Goal: Task Accomplishment & Management: Use online tool/utility

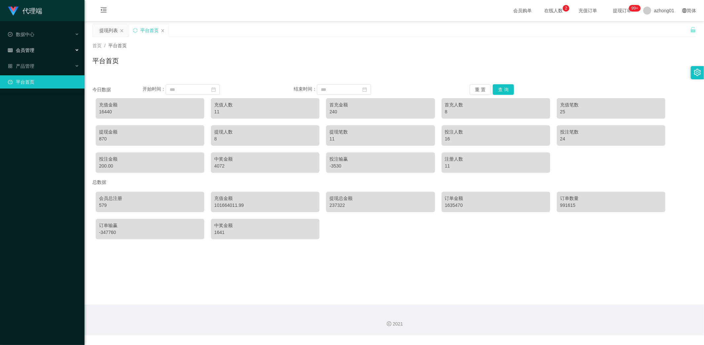
click at [31, 46] on div "会员管理" at bounding box center [42, 50] width 85 height 13
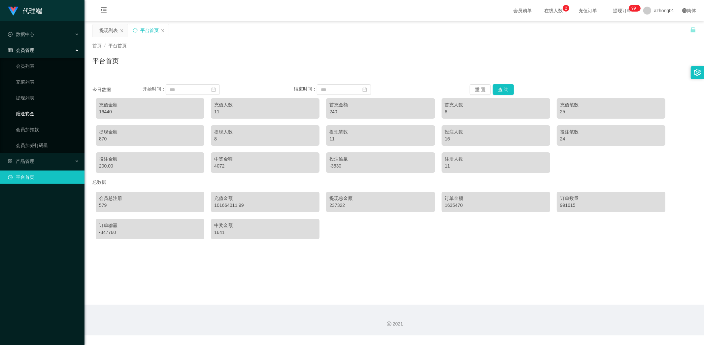
click at [25, 111] on link "赠送彩金" at bounding box center [47, 113] width 63 height 13
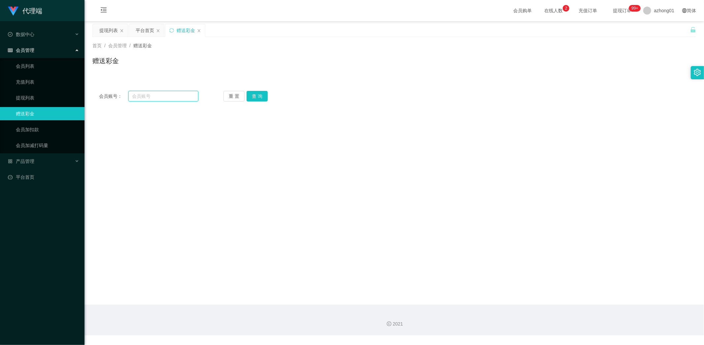
click at [168, 94] on input "text" at bounding box center [163, 96] width 70 height 11
paste input "01155531150"
click at [254, 97] on button "查 询" at bounding box center [257, 96] width 21 height 11
drag, startPoint x: 121, startPoint y: 95, endPoint x: 92, endPoint y: 96, distance: 28.7
click at [92, 96] on div "会员账号： 01155531150 重 置 查 询" at bounding box center [394, 96] width 604 height 11
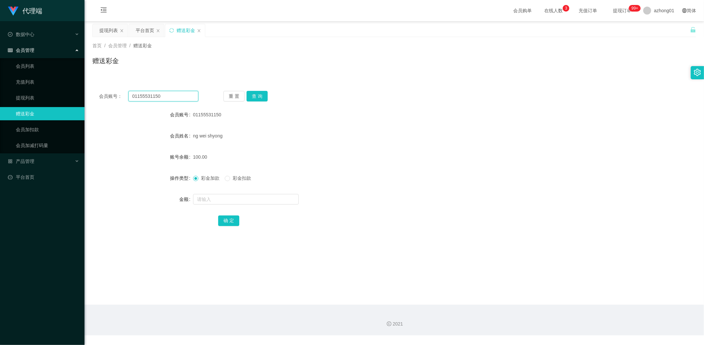
paste input "Eee11"
click at [260, 96] on button "查 询" at bounding box center [257, 96] width 21 height 11
drag, startPoint x: 154, startPoint y: 93, endPoint x: 94, endPoint y: 90, distance: 60.2
click at [90, 89] on main "关闭左侧 关闭右侧 关闭其它 刷新页面 提现列表 平台首页 赠送彩金 首页 / 会员管理 / 赠送彩金 / 赠送彩金 会员账号： Eee110 重 置 查 询…" at bounding box center [395, 162] width 620 height 283
paste input "0183643104"
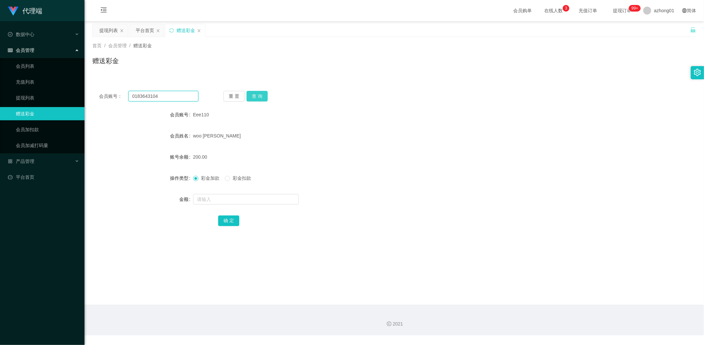
type input "0183643104"
click at [259, 96] on button "查 询" at bounding box center [257, 96] width 21 height 11
click at [28, 96] on link "提现列表" at bounding box center [47, 97] width 63 height 13
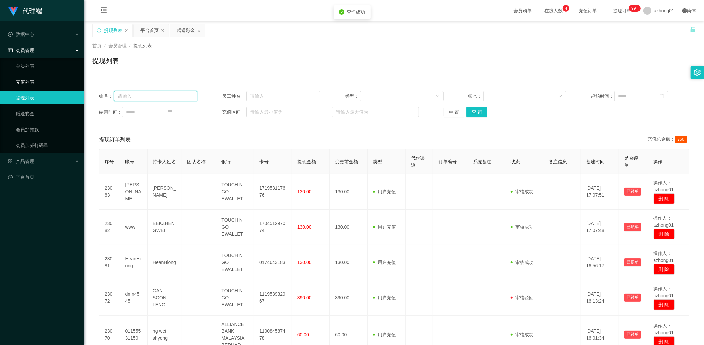
drag, startPoint x: 159, startPoint y: 95, endPoint x: 78, endPoint y: 85, distance: 81.1
click at [79, 86] on section "代理端 数据中心 会员管理 会员列表 充值列表 提现列表 赠送彩金 会员加扣款 会员加减打码量 产品管理 平台首页 保存配置 重置配置 整体风格设置 主题色 …" at bounding box center [352, 291] width 704 height 583
paste input "0183643104"
click at [482, 111] on button "查 询" at bounding box center [477, 112] width 21 height 11
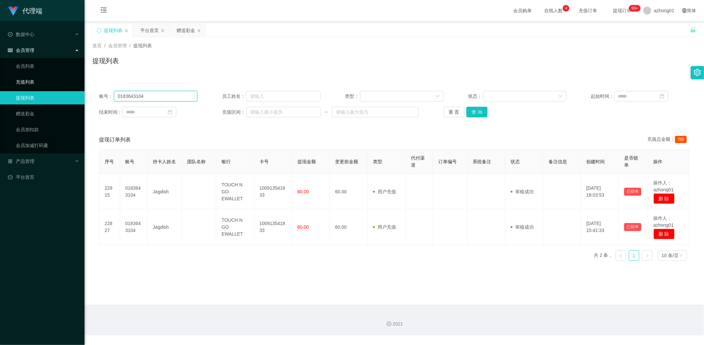
drag, startPoint x: 162, startPoint y: 99, endPoint x: 40, endPoint y: 88, distance: 122.7
click at [40, 88] on section "代理端 数据中心 会员管理 会员列表 充值列表 提现列表 赠送彩金 会员加扣款 会员加减打码量 产品管理 平台首页 保存配置 重置配置 整体风格设置 主题色 …" at bounding box center [352, 167] width 704 height 335
paste input "155531150"
click at [481, 112] on button "查 询" at bounding box center [477, 112] width 21 height 11
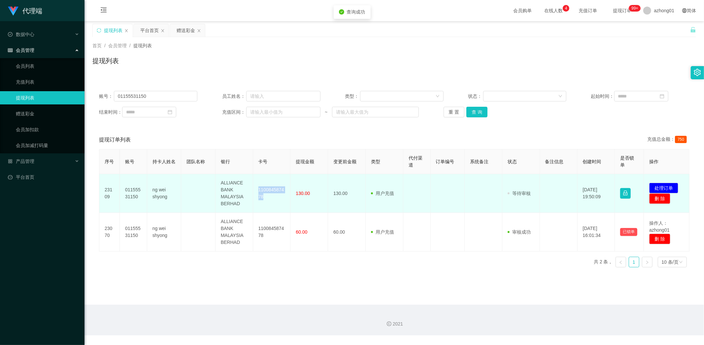
drag, startPoint x: 253, startPoint y: 184, endPoint x: 281, endPoint y: 206, distance: 35.8
click at [279, 205] on td "110084587478" at bounding box center [272, 193] width 38 height 39
copy td "110084587478"
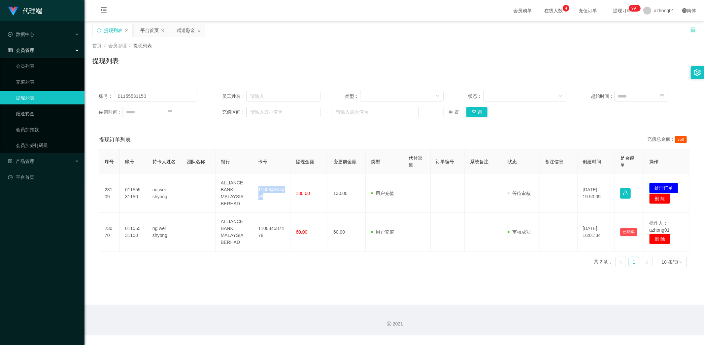
click at [659, 186] on button "处理订单" at bounding box center [664, 188] width 29 height 11
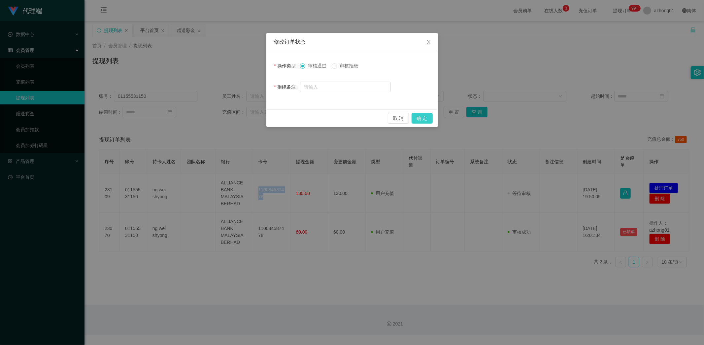
click at [422, 117] on button "确 定" at bounding box center [422, 118] width 21 height 11
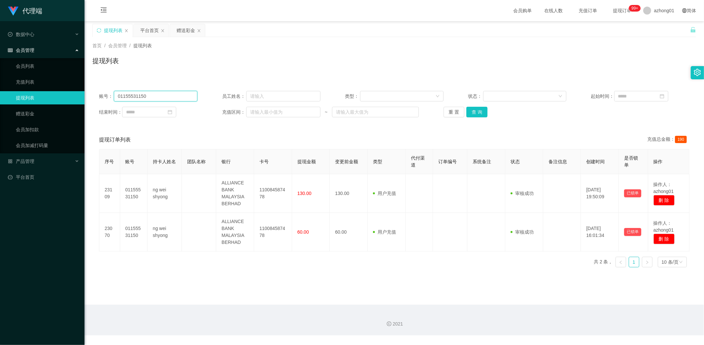
drag, startPoint x: 165, startPoint y: 97, endPoint x: 0, endPoint y: 90, distance: 165.6
click at [0, 90] on section "代理端 数据中心 会员管理 会员列表 充值列表 提现列表 赠送彩金 会员加扣款 会员加减打码量 产品管理 平台首页 保存配置 重置配置 整体风格设置 主题色 …" at bounding box center [352, 167] width 704 height 335
paste input "Eee11"
type input "Eee110"
click at [478, 111] on button "查 询" at bounding box center [477, 112] width 21 height 11
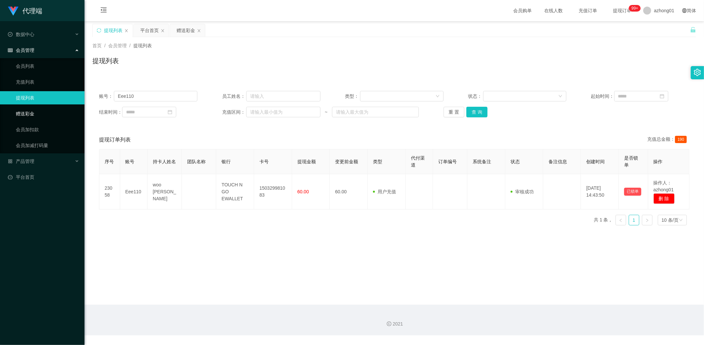
click at [18, 111] on link "赠送彩金" at bounding box center [47, 113] width 63 height 13
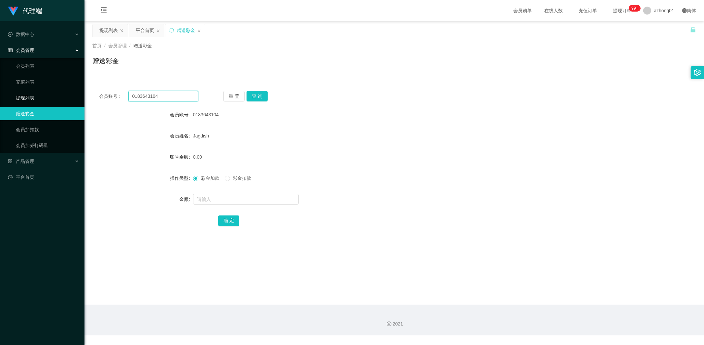
drag, startPoint x: 167, startPoint y: 96, endPoint x: 71, endPoint y: 99, distance: 96.5
click at [49, 94] on section "代理端 数据中心 会员管理 会员列表 充值列表 提现列表 赠送彩金 会员加扣款 会员加减打码量 产品管理 平台首页 保存配置 重置配置 整体风格设置 主题色 …" at bounding box center [352, 167] width 704 height 335
paste input "Eee110"
click at [262, 94] on button "查 询" at bounding box center [257, 96] width 21 height 11
drag, startPoint x: 154, startPoint y: 92, endPoint x: 95, endPoint y: 87, distance: 59.1
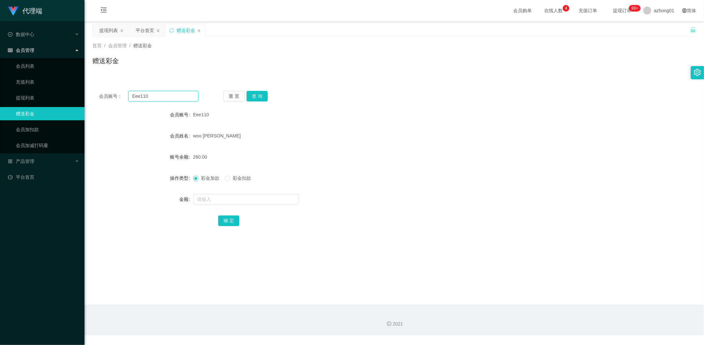
click at [95, 87] on div "会员账号： Eee110 重 置 查 询 会员账号 Eee110 会员姓名 woo yee ling 账号余额 260.00 操作类型 彩金加款 彩金扣款 金…" at bounding box center [394, 162] width 604 height 157
paste input "text"
type input "Eee110"
click at [253, 95] on button "查 询" at bounding box center [257, 96] width 21 height 11
click at [19, 94] on link "提现列表" at bounding box center [47, 97] width 63 height 13
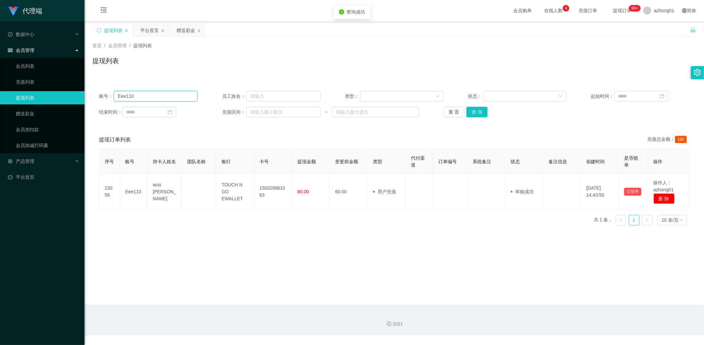
drag, startPoint x: 156, startPoint y: 96, endPoint x: 81, endPoint y: 96, distance: 74.6
click at [71, 91] on section "代理端 数据中心 会员管理 会员列表 充值列表 提现列表 赠送彩金 会员加扣款 会员加减打码量 产品管理 平台首页 保存配置 重置配置 整体风格设置 主题色 …" at bounding box center [352, 167] width 704 height 335
paste input "text"
click at [477, 111] on button "查 询" at bounding box center [477, 112] width 21 height 11
type input "Eee110"
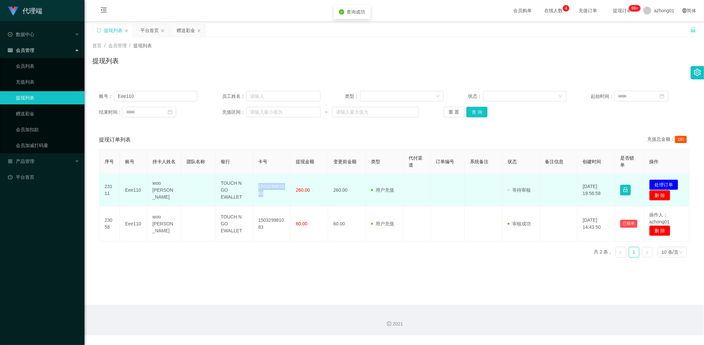
drag, startPoint x: 256, startPoint y: 185, endPoint x: 281, endPoint y: 204, distance: 31.9
click at [274, 200] on td "150329981083" at bounding box center [272, 190] width 38 height 32
copy td "150329981083"
click at [659, 182] on button "处理订单" at bounding box center [664, 184] width 29 height 11
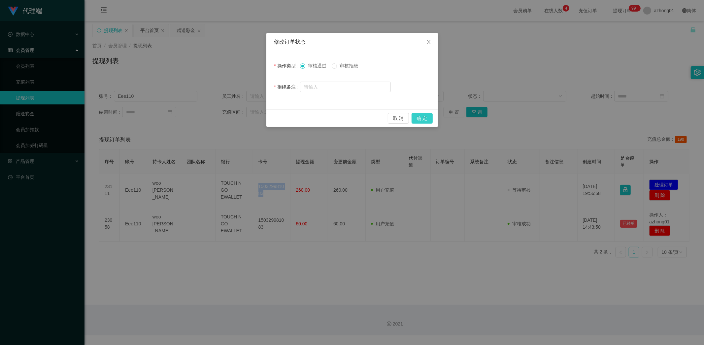
click at [429, 120] on button "确 定" at bounding box center [422, 118] width 21 height 11
